Goal: Find contact information: Find contact information

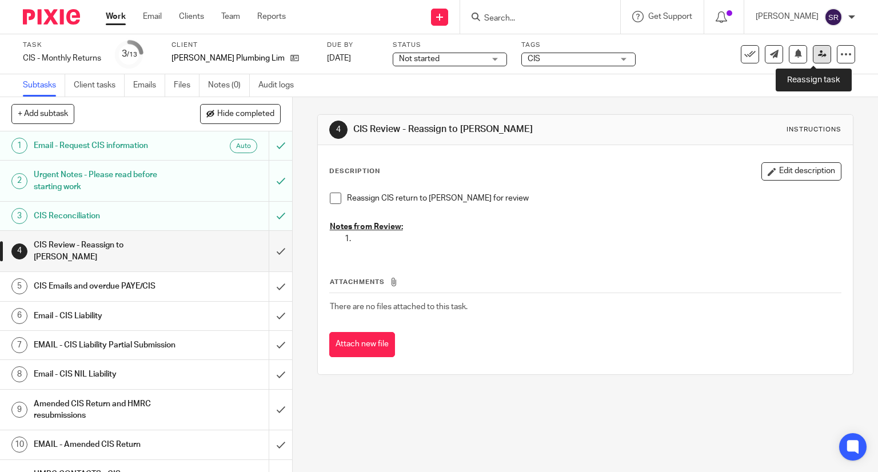
click at [818, 52] on icon at bounding box center [822, 54] width 9 height 9
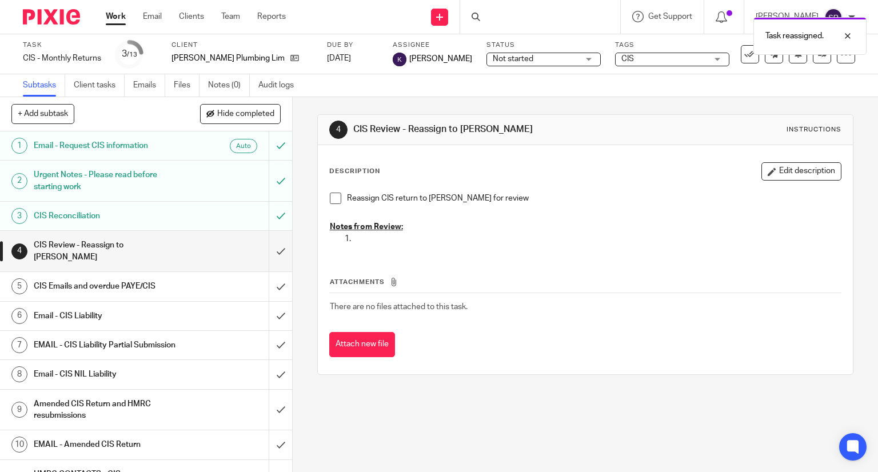
click at [115, 15] on link "Work" at bounding box center [116, 16] width 20 height 11
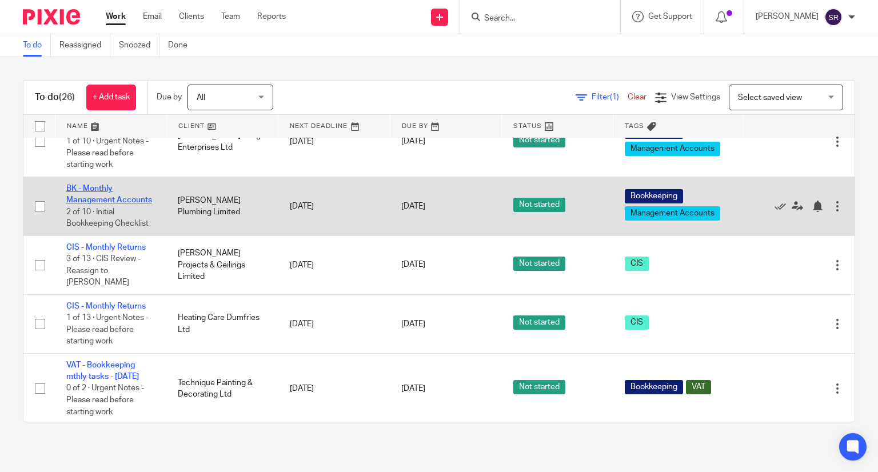
scroll to position [515, 0]
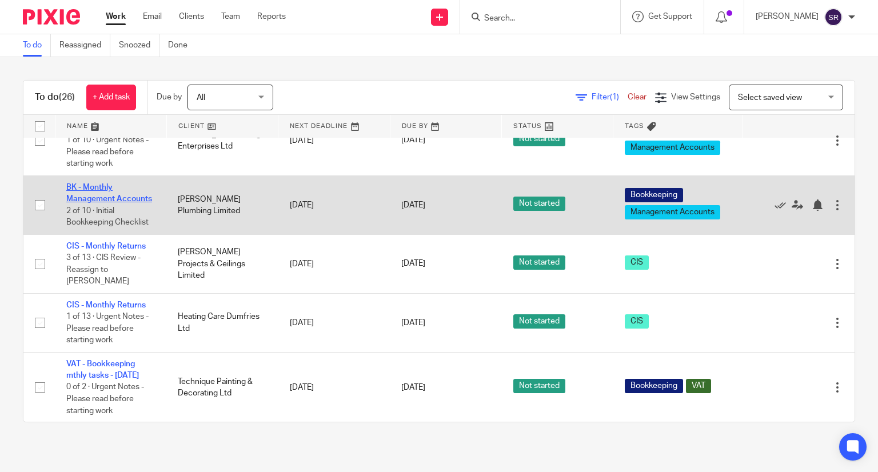
click at [104, 203] on link "BK - Monthly Management Accounts" at bounding box center [109, 193] width 86 height 19
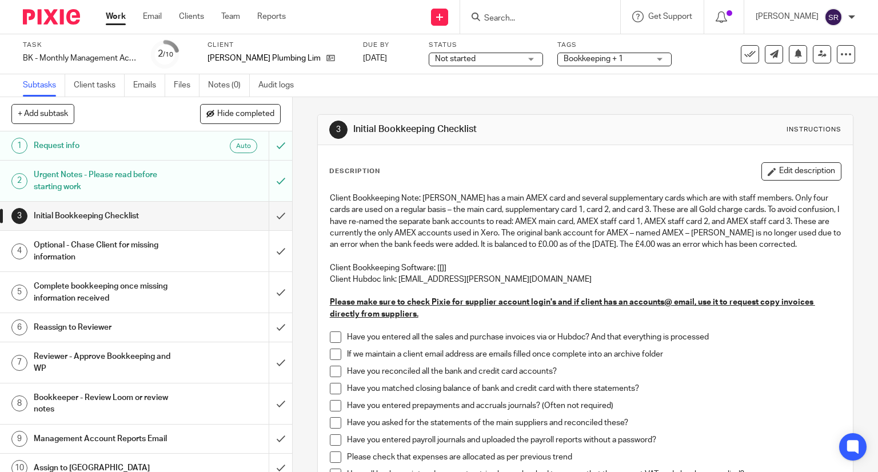
drag, startPoint x: 330, startPoint y: 349, endPoint x: 334, endPoint y: 342, distance: 8.2
click at [330, 343] on span at bounding box center [335, 337] width 11 height 11
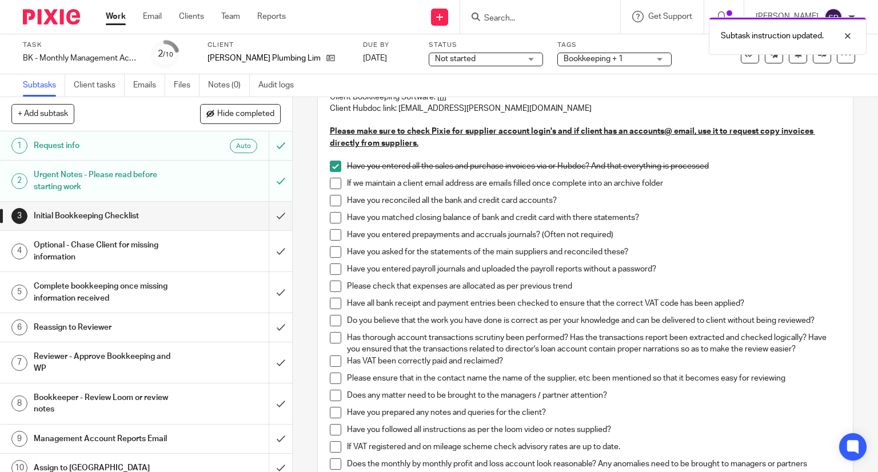
scroll to position [172, 0]
click at [330, 189] on span at bounding box center [335, 182] width 11 height 11
click at [330, 206] on span at bounding box center [335, 199] width 11 height 11
click at [333, 223] on span at bounding box center [335, 217] width 11 height 11
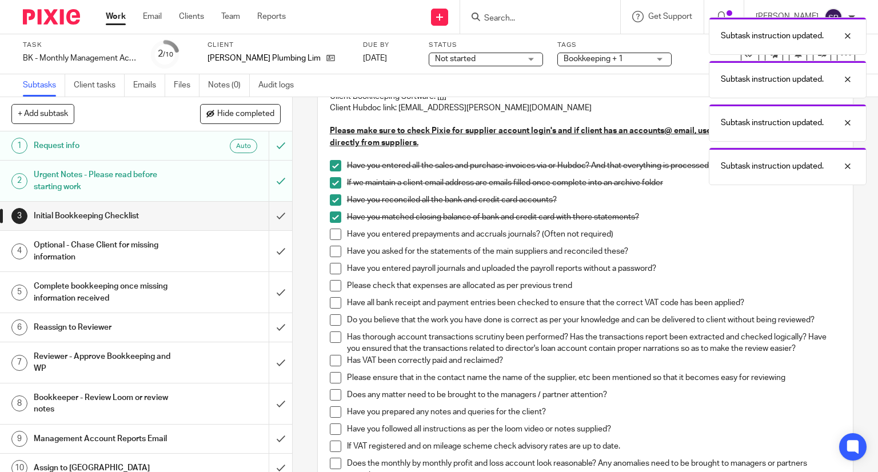
click at [335, 240] on span at bounding box center [335, 234] width 11 height 11
click at [333, 257] on span at bounding box center [335, 251] width 11 height 11
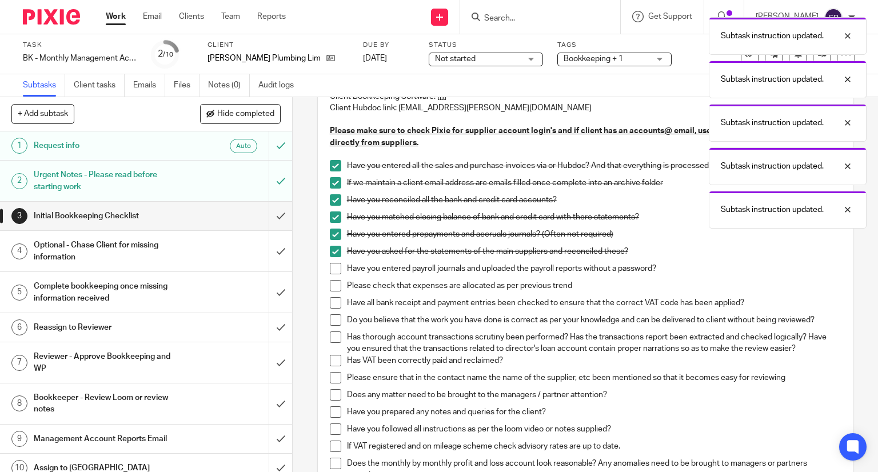
click at [330, 274] on span at bounding box center [335, 268] width 11 height 11
click at [332, 292] on span at bounding box center [335, 285] width 11 height 11
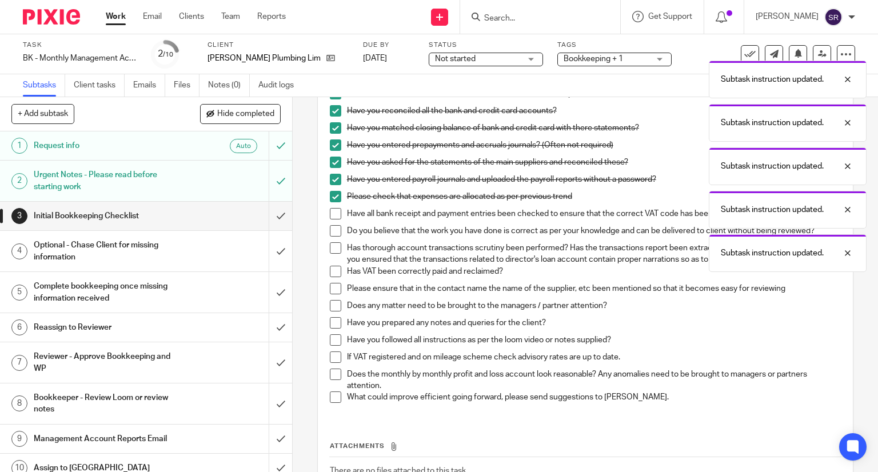
scroll to position [286, 0]
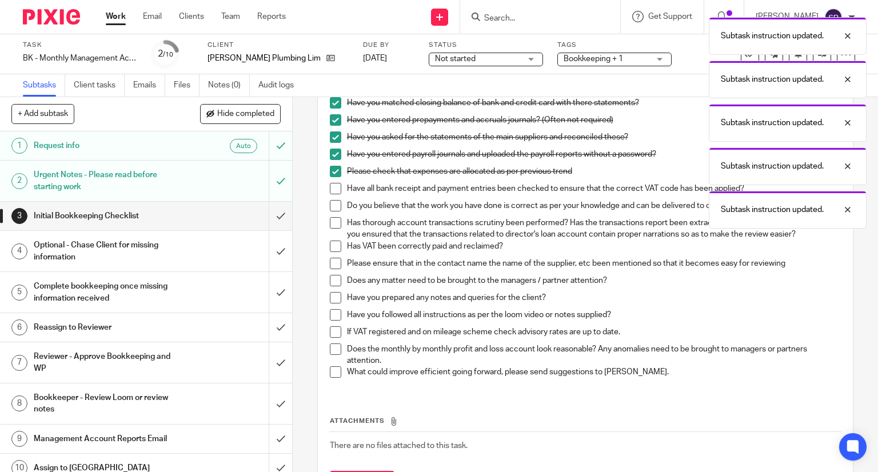
click at [330, 194] on span at bounding box center [335, 188] width 11 height 11
click at [330, 212] on span at bounding box center [335, 205] width 11 height 11
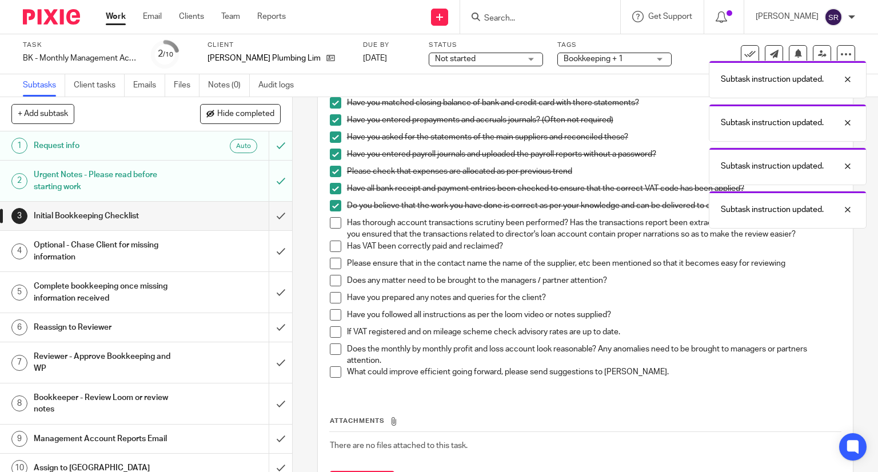
click at [330, 229] on span at bounding box center [335, 222] width 11 height 11
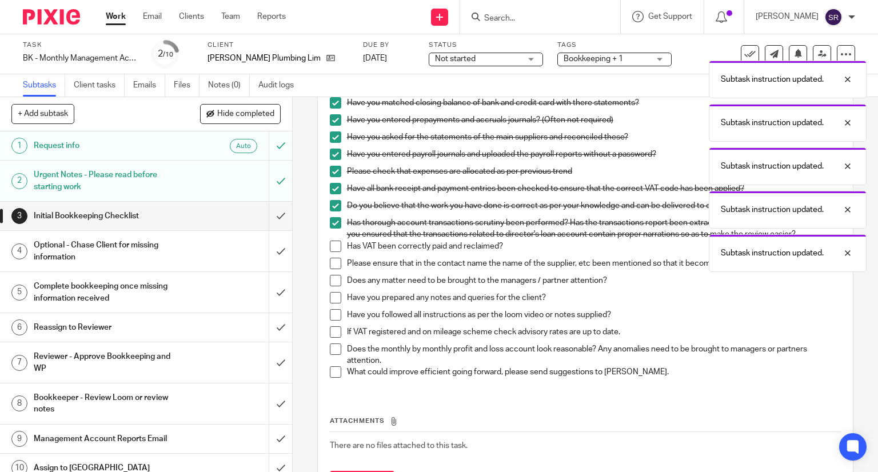
click at [330, 241] on li "Has thorough account transactions scrutiny been performed? Has the transactions…" at bounding box center [586, 228] width 512 height 23
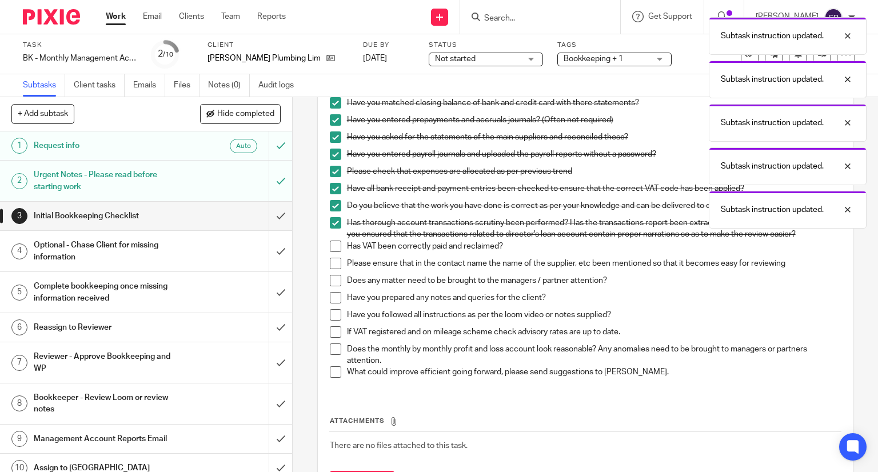
click at [330, 269] on span at bounding box center [335, 263] width 11 height 11
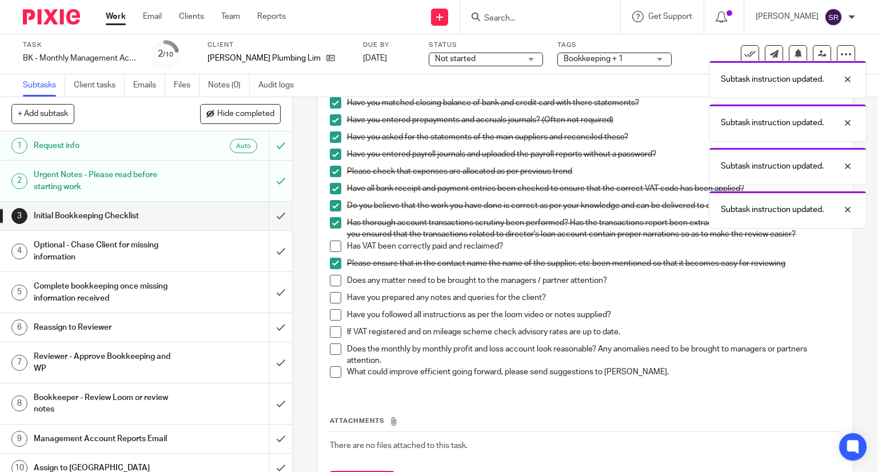
click at [332, 252] on span at bounding box center [335, 246] width 11 height 11
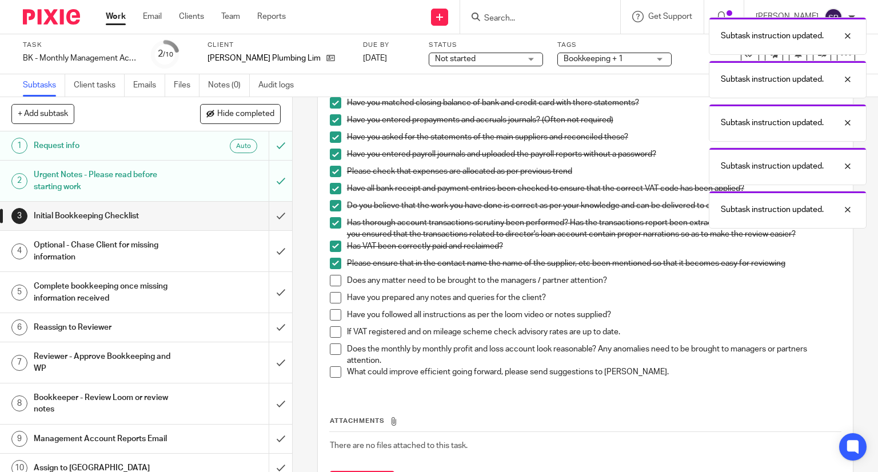
click at [330, 286] on span at bounding box center [335, 280] width 11 height 11
click at [330, 304] on span at bounding box center [335, 297] width 11 height 11
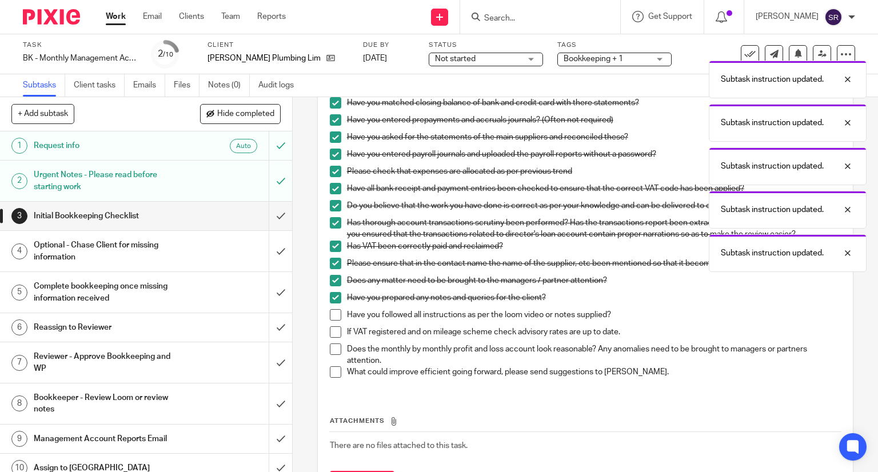
click at [332, 321] on span at bounding box center [335, 314] width 11 height 11
click at [332, 355] on span at bounding box center [335, 349] width 11 height 11
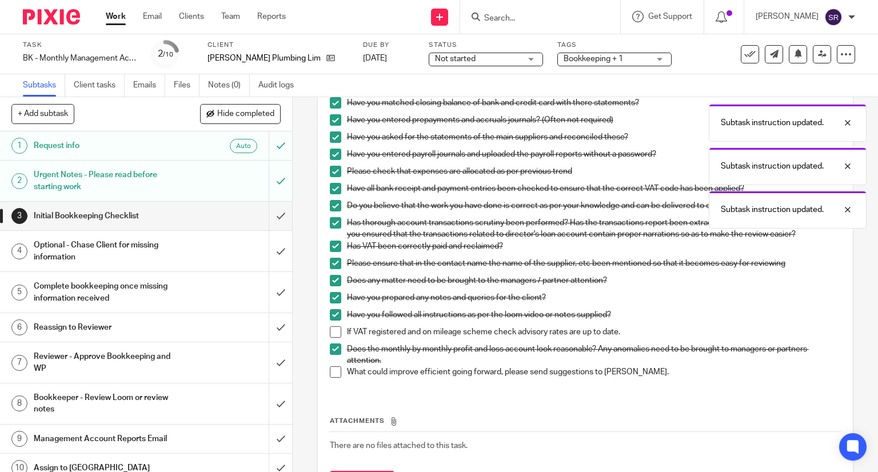
click at [330, 384] on li "What could improve efficient going forward, please send suggestions to Aaron." at bounding box center [586, 375] width 512 height 17
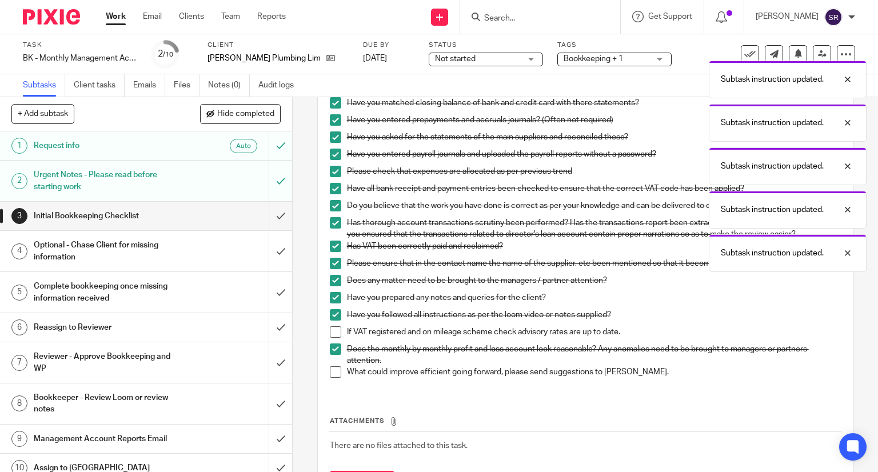
drag, startPoint x: 273, startPoint y: 216, endPoint x: 334, endPoint y: 358, distance: 155.0
click at [330, 340] on div "+ Add subtask Hide completed Cancel + Add 1 Request info Auto 2 Urgent Notes - …" at bounding box center [439, 284] width 878 height 375
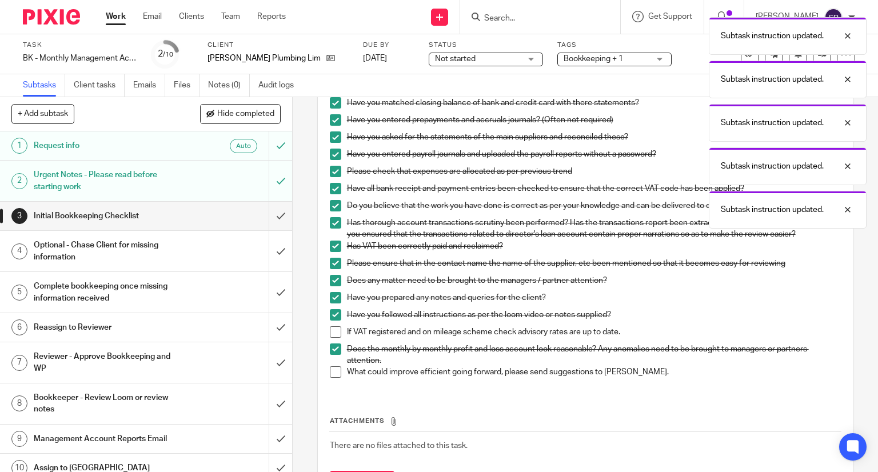
click at [334, 378] on span at bounding box center [335, 372] width 11 height 11
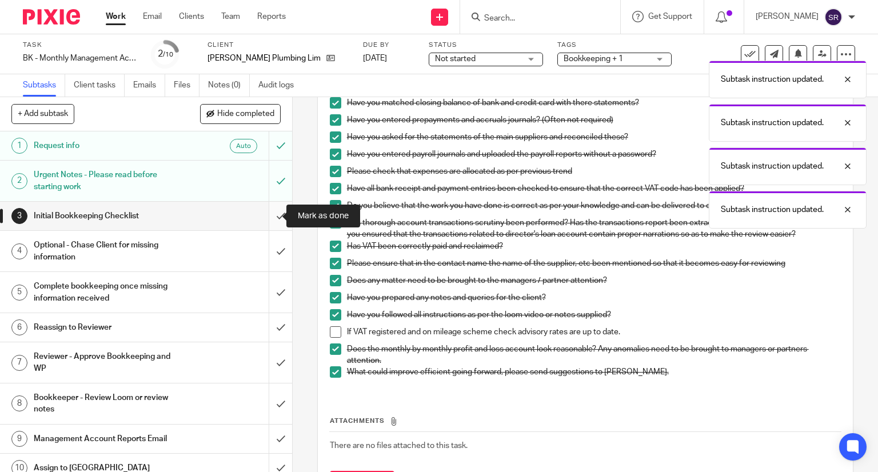
click at [268, 218] on input "submit" at bounding box center [146, 216] width 292 height 29
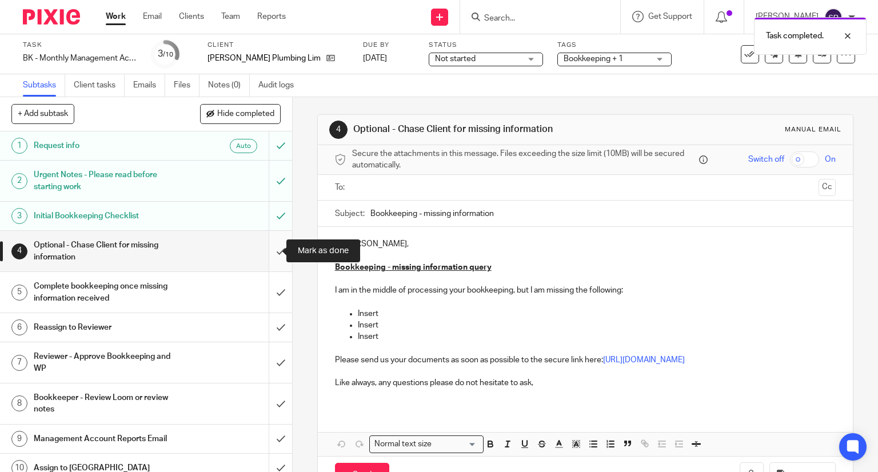
click at [269, 249] on input "submit" at bounding box center [146, 251] width 292 height 41
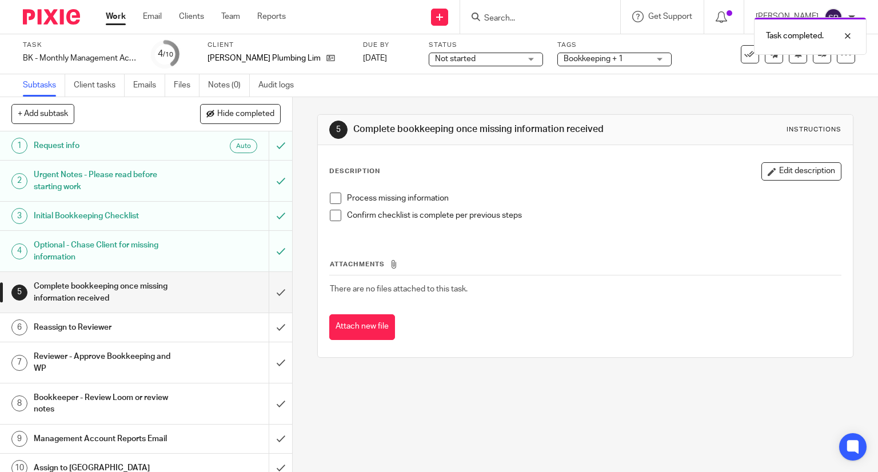
click at [336, 196] on span at bounding box center [335, 198] width 11 height 11
click at [331, 213] on span at bounding box center [335, 215] width 11 height 11
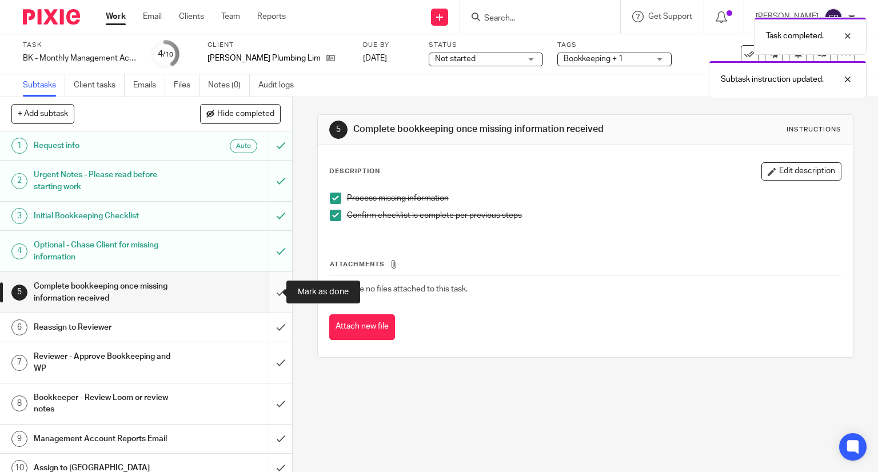
click at [266, 294] on input "submit" at bounding box center [146, 292] width 292 height 41
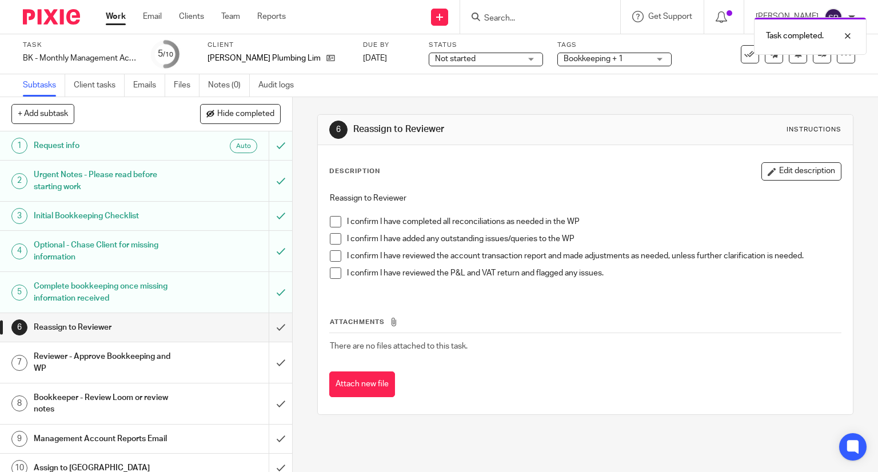
click at [330, 217] on span at bounding box center [335, 221] width 11 height 11
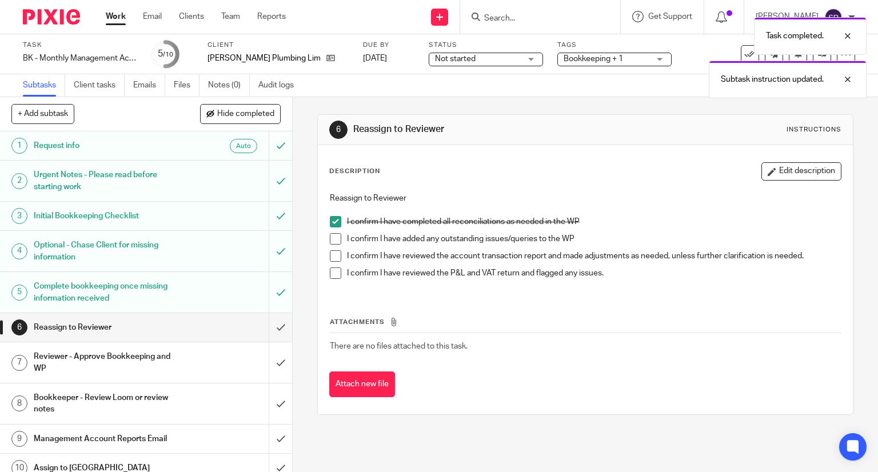
click at [332, 233] on span at bounding box center [335, 238] width 11 height 11
click at [330, 250] on span at bounding box center [335, 255] width 11 height 11
click at [330, 268] on span at bounding box center [335, 273] width 11 height 11
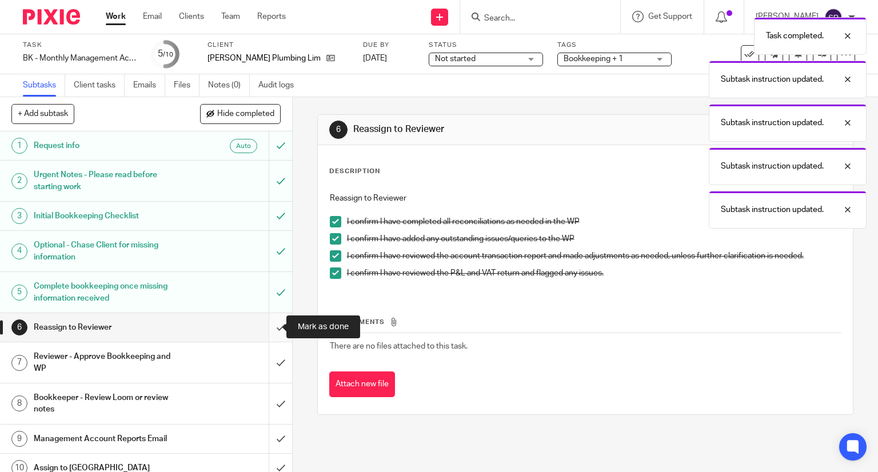
click at [269, 324] on input "submit" at bounding box center [146, 327] width 292 height 29
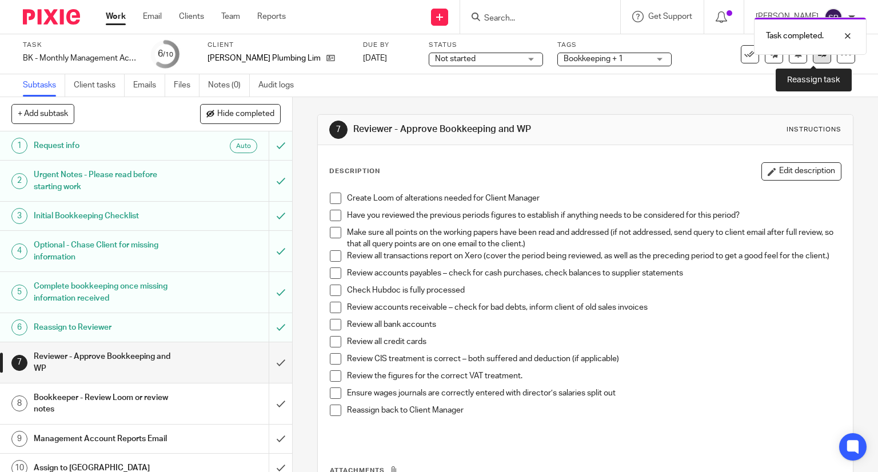
click at [815, 59] on link at bounding box center [822, 54] width 18 height 18
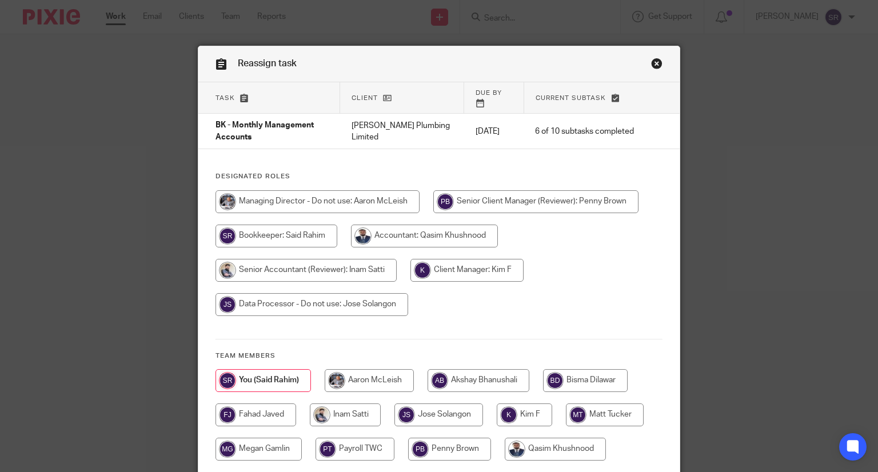
click at [462, 261] on input "radio" at bounding box center [467, 270] width 113 height 23
radio input "true"
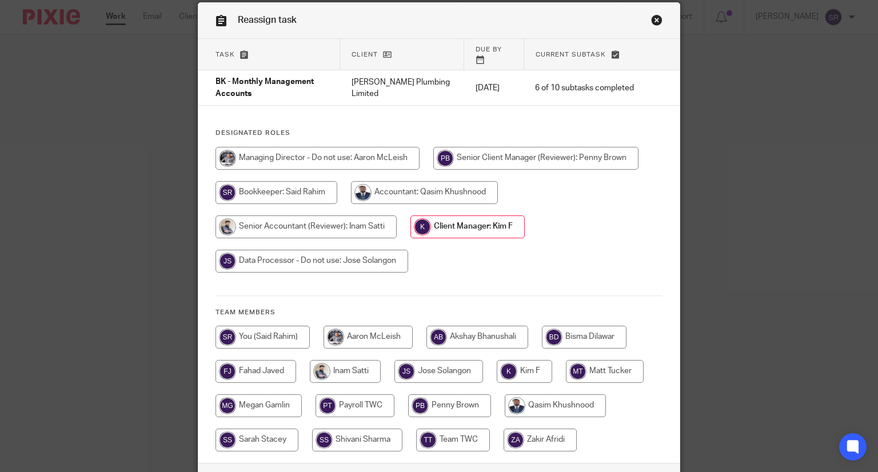
scroll to position [119, 0]
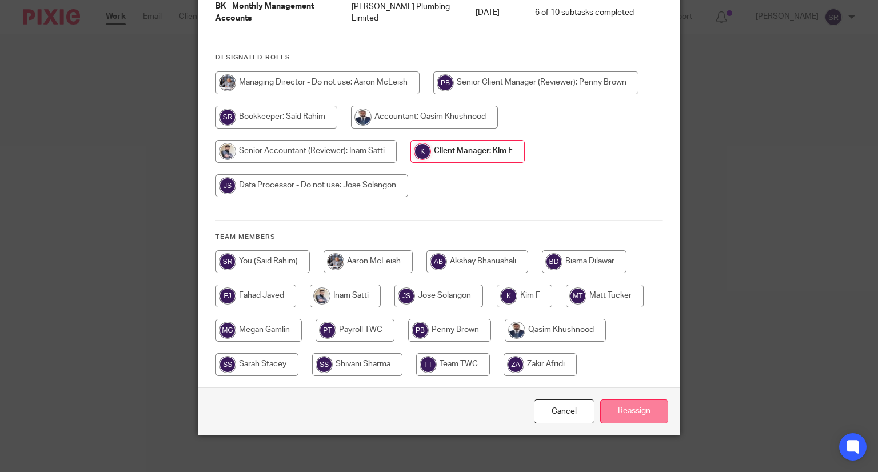
click at [644, 400] on input "Reassign" at bounding box center [634, 412] width 68 height 25
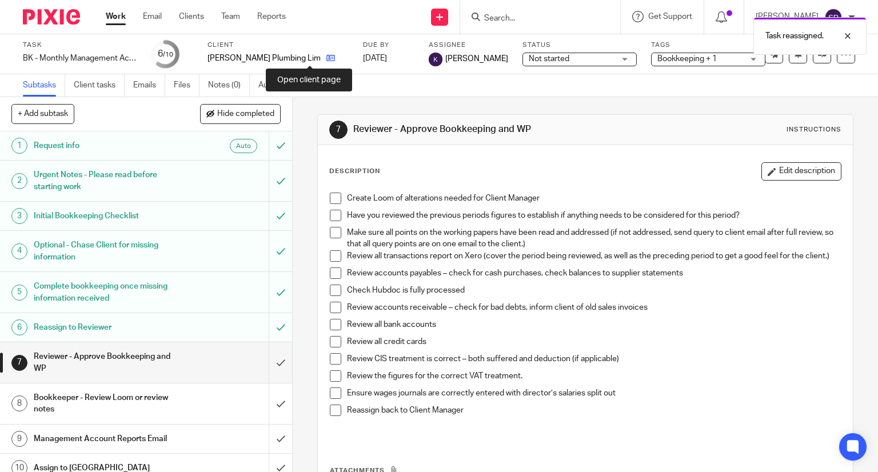
click at [326, 58] on icon at bounding box center [330, 58] width 9 height 9
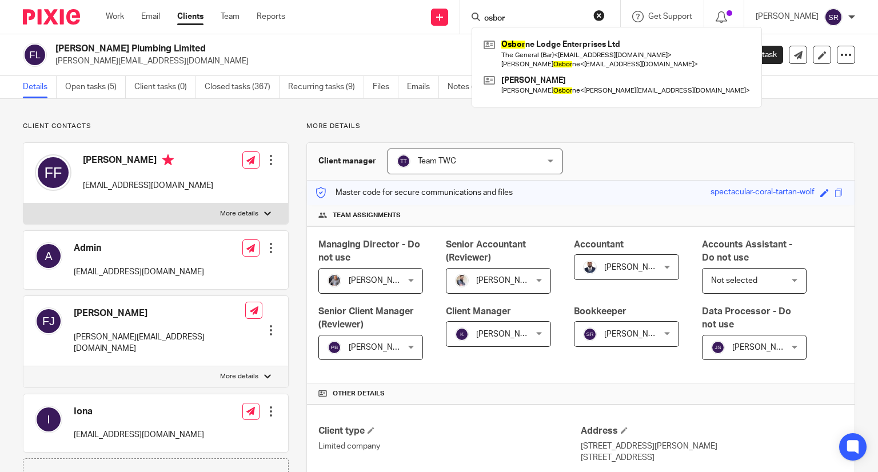
type input "osbor"
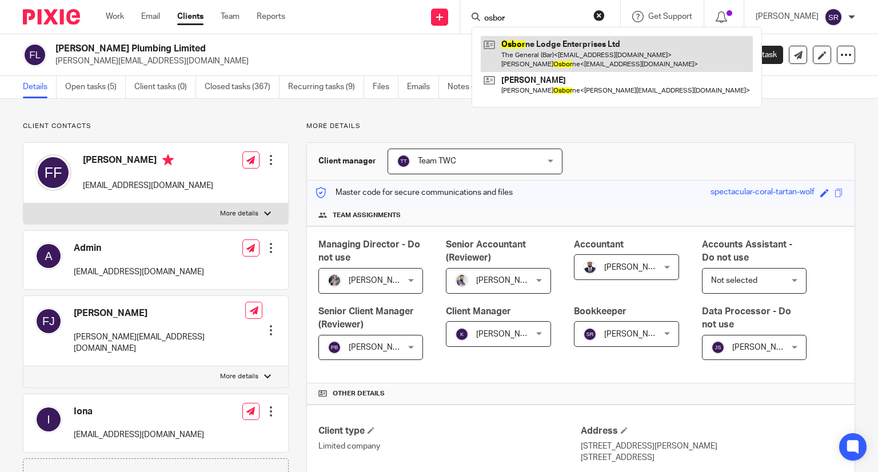
drag, startPoint x: 0, startPoint y: 0, endPoint x: 543, endPoint y: 53, distance: 545.8
click at [543, 53] on link at bounding box center [617, 53] width 272 height 35
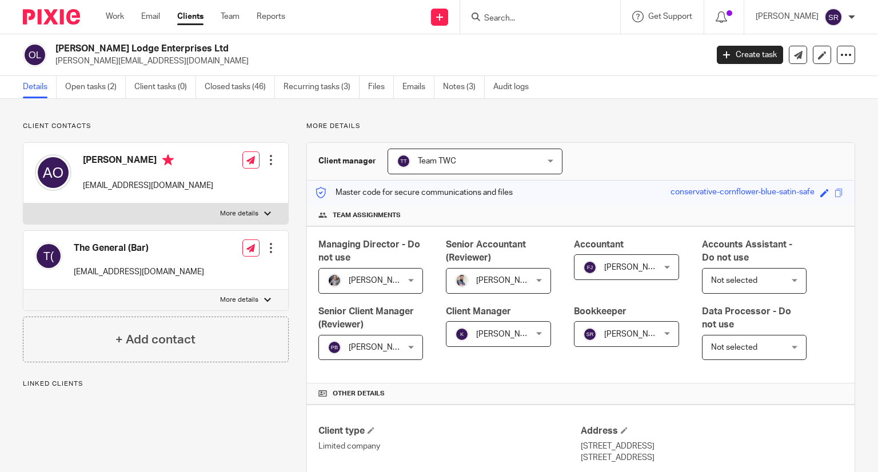
click at [228, 211] on p "More details" at bounding box center [239, 213] width 38 height 9
click at [23, 204] on input "More details" at bounding box center [23, 203] width 1 height 1
checkbox input "true"
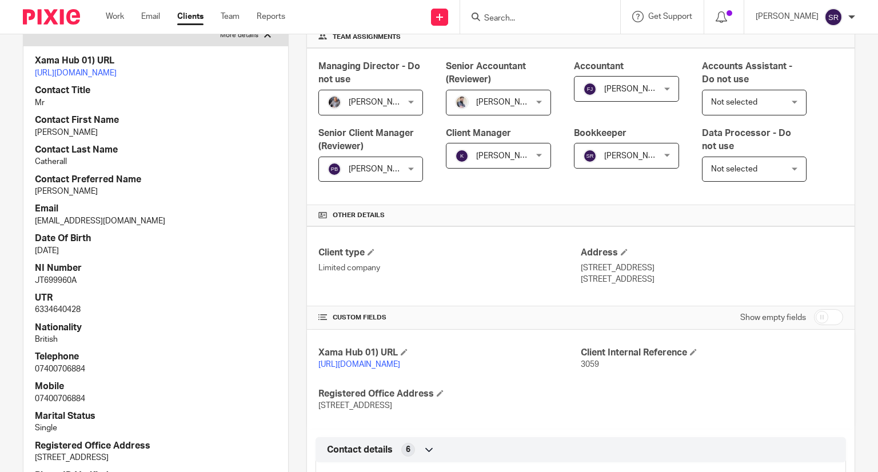
scroll to position [286, 0]
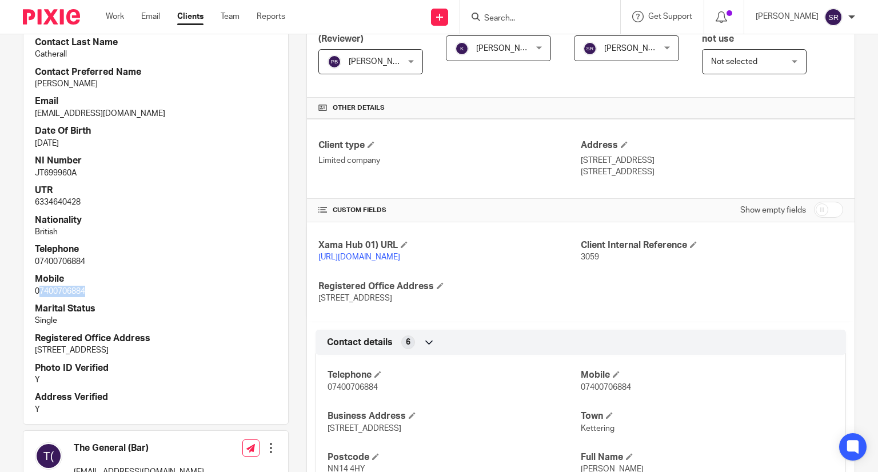
drag, startPoint x: 85, startPoint y: 315, endPoint x: 41, endPoint y: 313, distance: 44.1
click at [41, 297] on p "07400706884" at bounding box center [156, 291] width 242 height 11
copy p "7400706884"
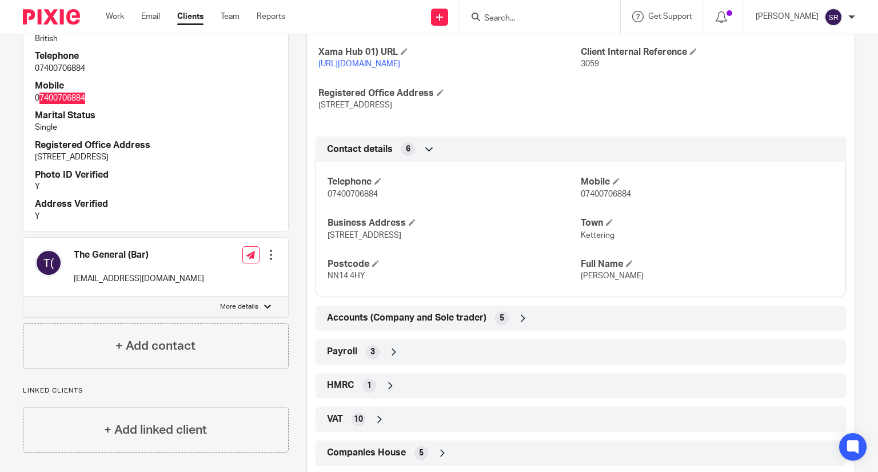
scroll to position [515, 0]
